Goal: Navigation & Orientation: Find specific page/section

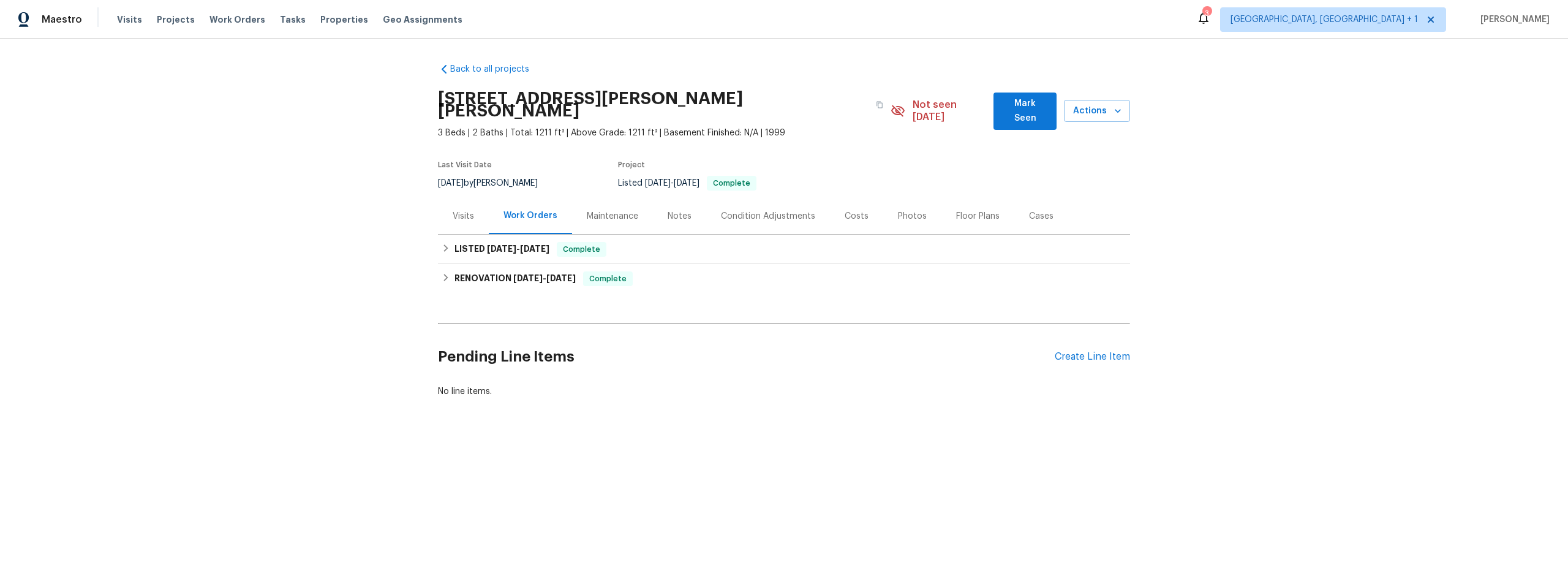
click at [138, 15] on div "Visits Projects Work Orders Tasks Properties Geo Assignments" at bounding box center [297, 19] width 360 height 25
click at [132, 18] on span "Visits" at bounding box center [130, 19] width 25 height 12
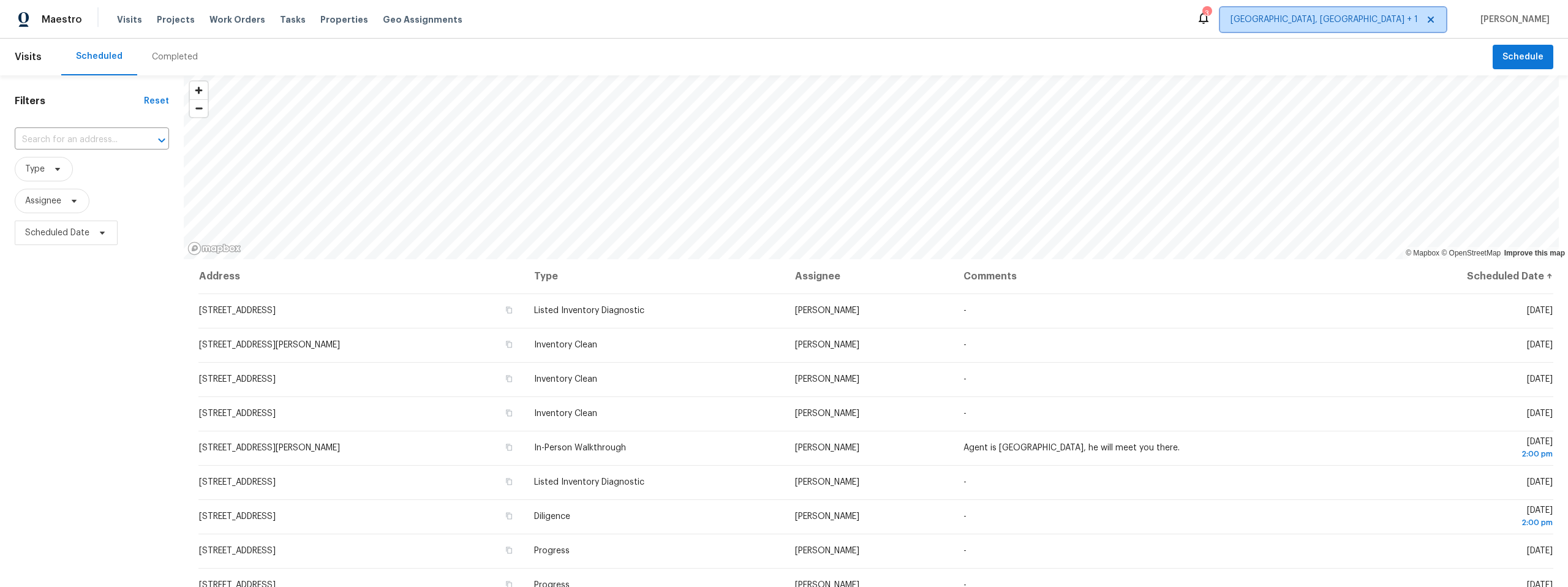
click at [1412, 18] on span "[GEOGRAPHIC_DATA], [GEOGRAPHIC_DATA] + 1" at bounding box center [1324, 19] width 187 height 12
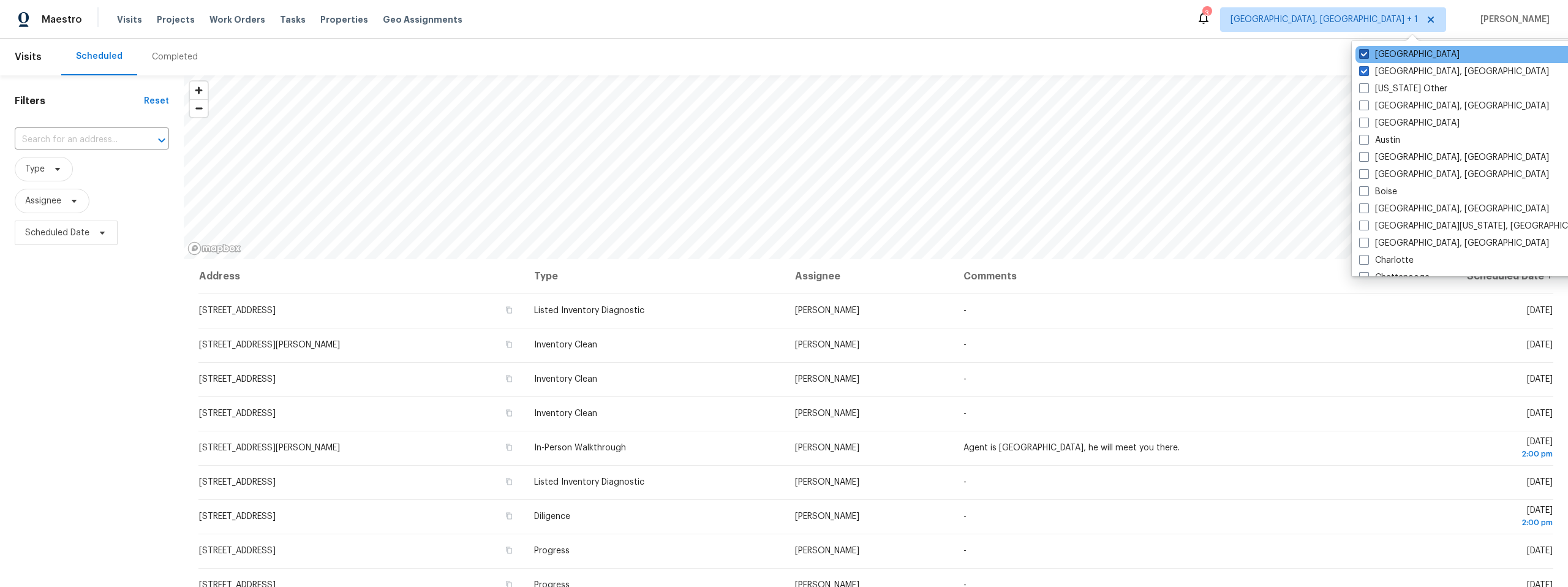
click at [1365, 51] on span at bounding box center [1364, 54] width 10 height 10
click at [1365, 51] on input "Tucson" at bounding box center [1363, 52] width 8 height 8
checkbox input "false"
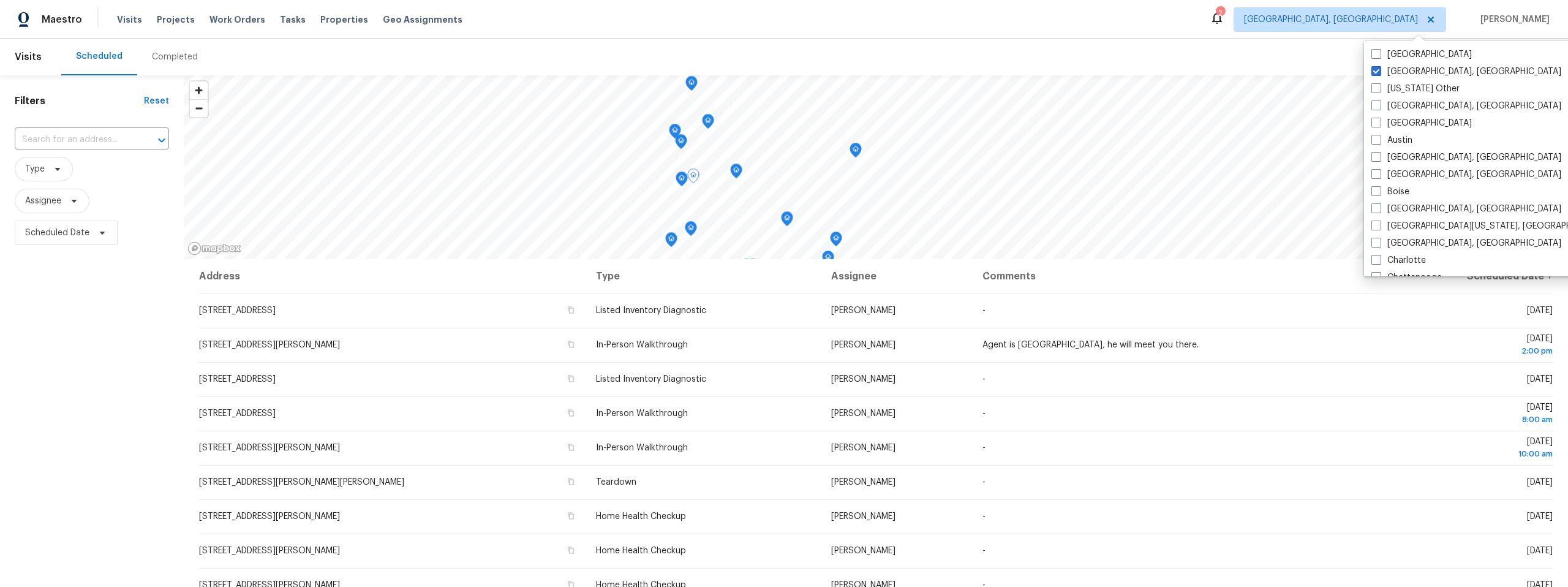
click at [1242, 290] on th "Comments" at bounding box center [1176, 276] width 407 height 34
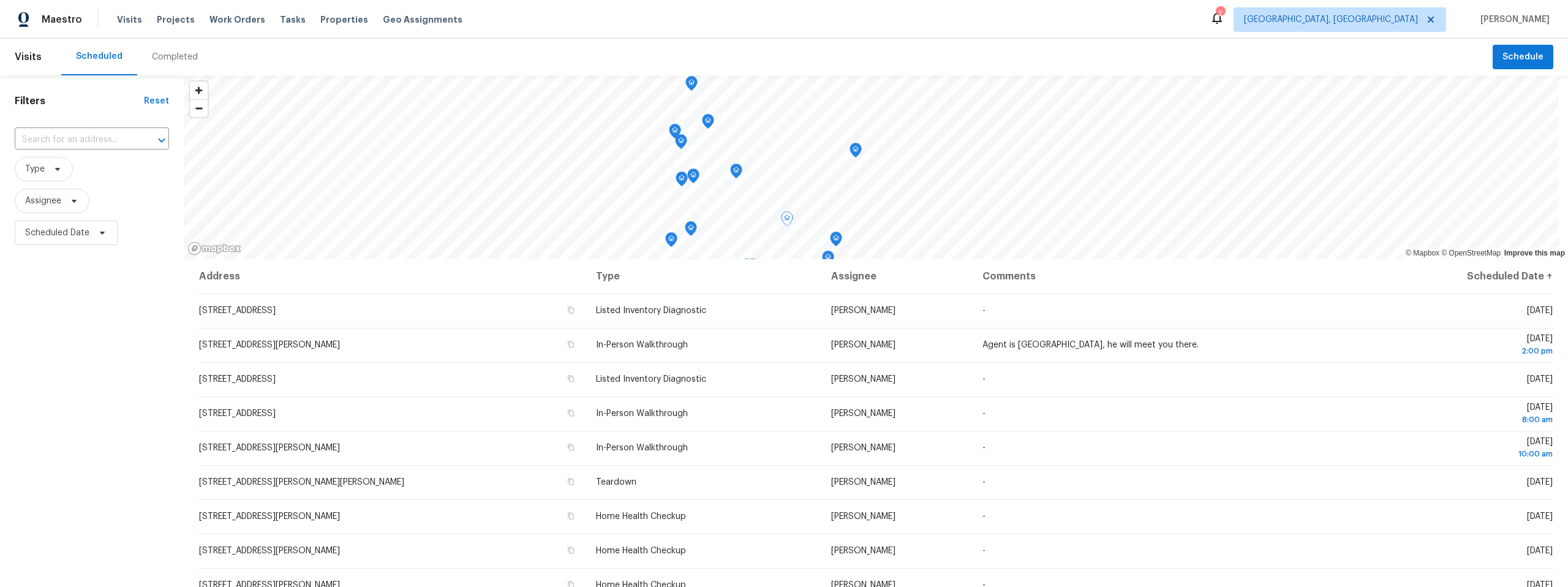
click at [900, 449] on td "Mark Cardenas" at bounding box center [897, 447] width 152 height 34
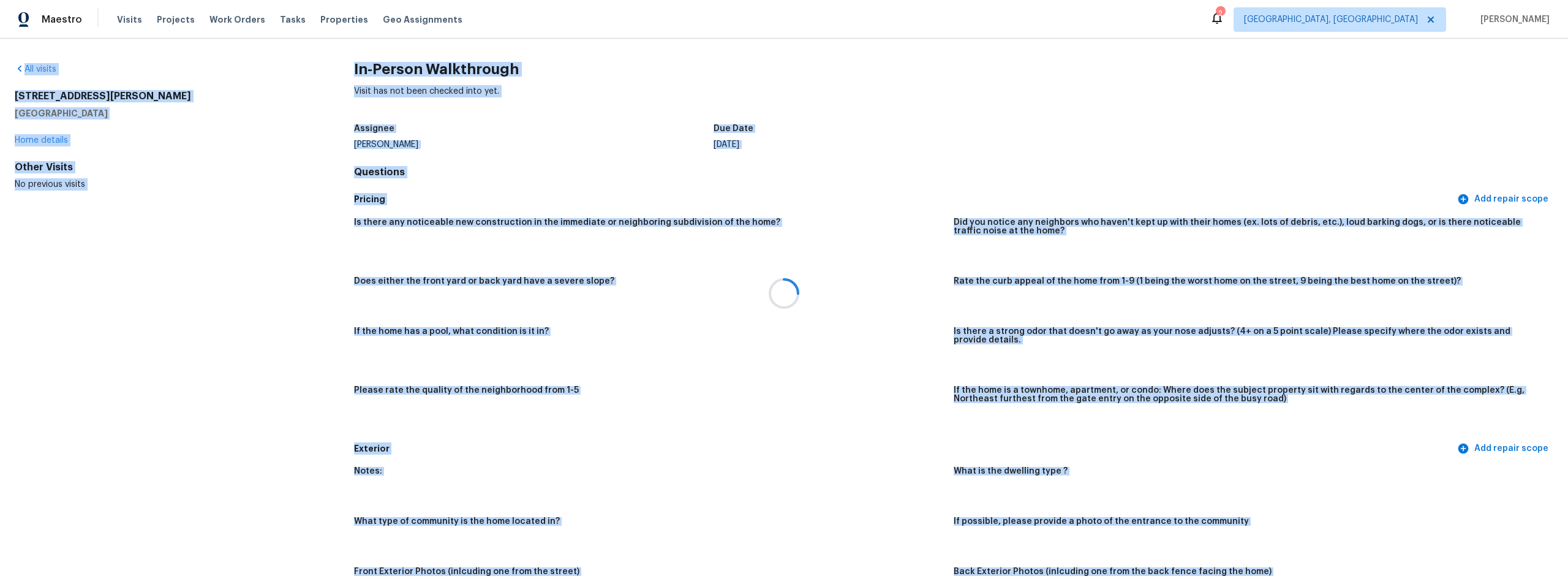
drag, startPoint x: 898, startPoint y: 449, endPoint x: 593, endPoint y: 420, distance: 306.4
click at [592, 420] on html "Maestro Visits Projects Work Orders Tasks Properties Geo Assignments 2 Albuquer…" at bounding box center [784, 293] width 1568 height 587
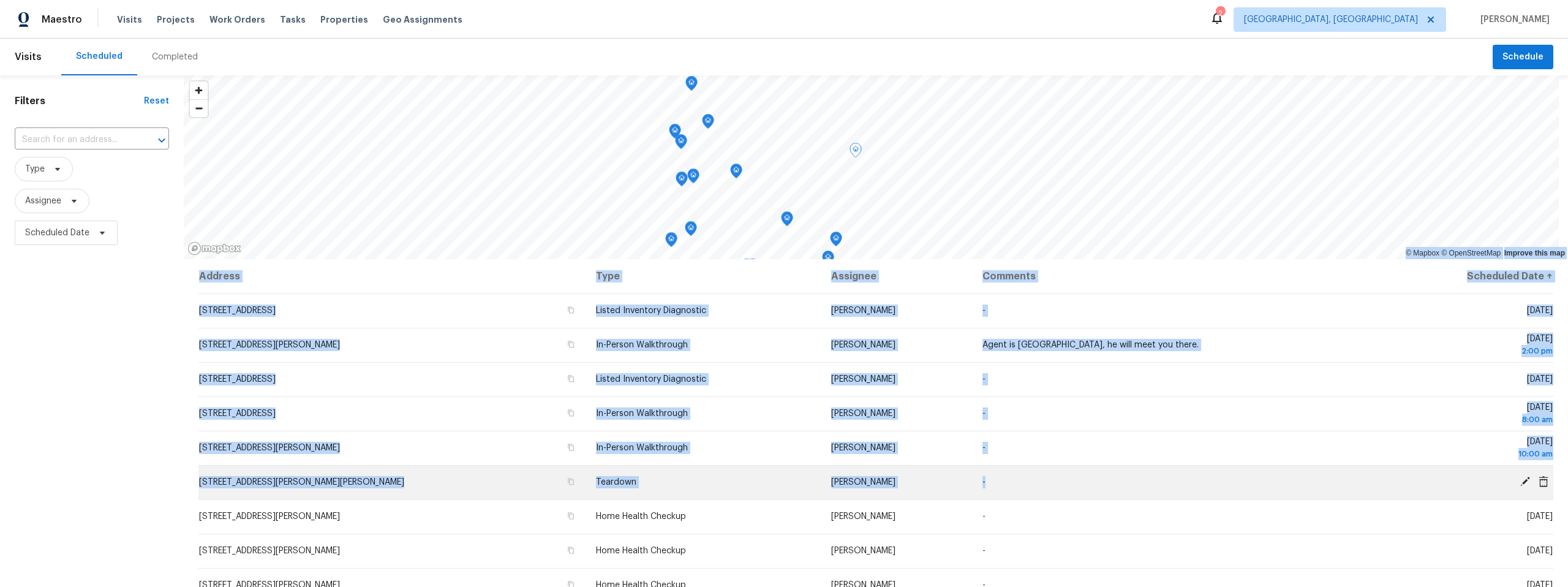
drag, startPoint x: 182, startPoint y: 445, endPoint x: 441, endPoint y: 464, distance: 259.7
click at [540, 506] on div "Filters Reset ​ Type Assignee Scheduled Date © Mapbox © OpenStreetMap Improve t…" at bounding box center [784, 402] width 1568 height 654
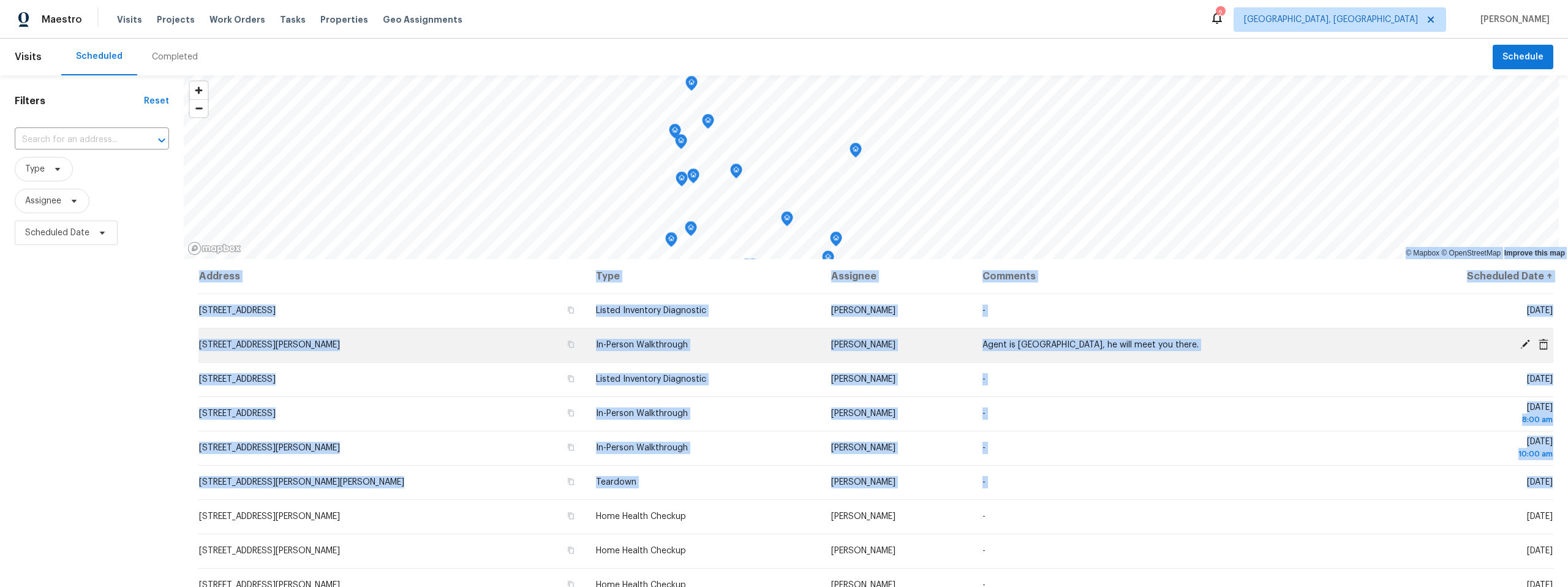
copy div "© Mapbox © OpenStreetMap Improve this map Address Type Assignee Comments Schedu…"
